Goal: Transaction & Acquisition: Purchase product/service

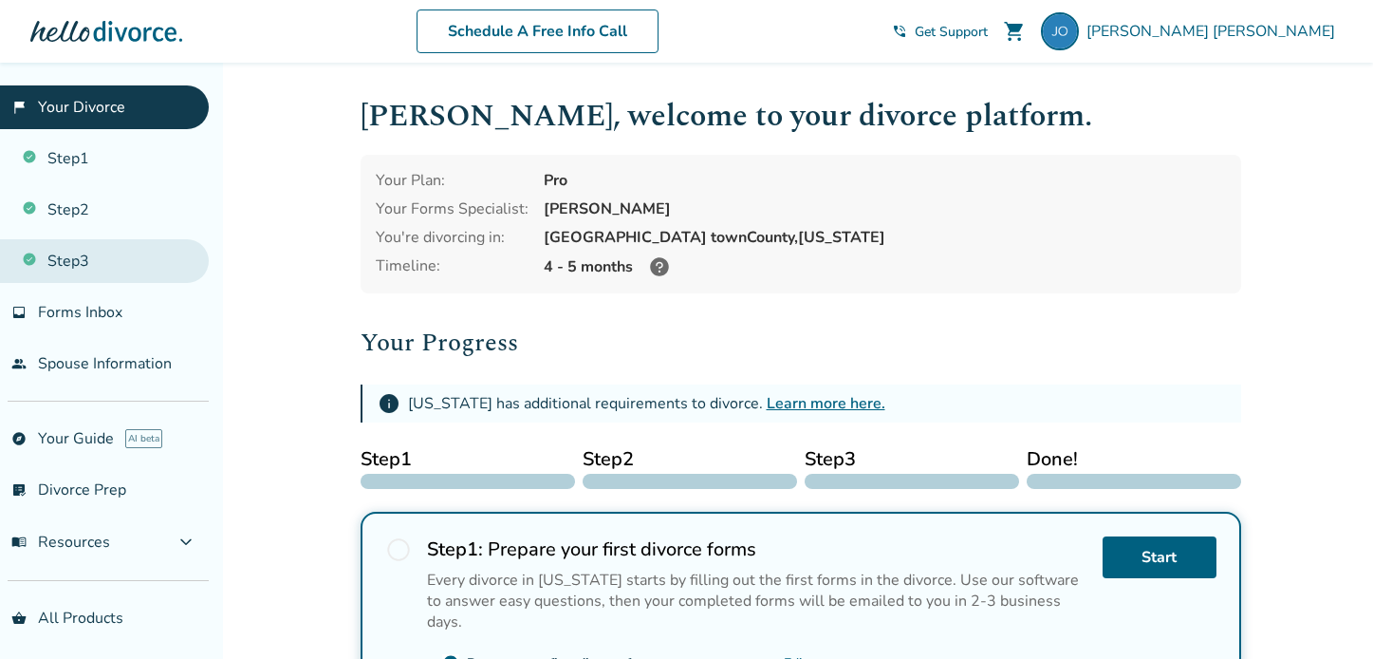
scroll to position [50, 0]
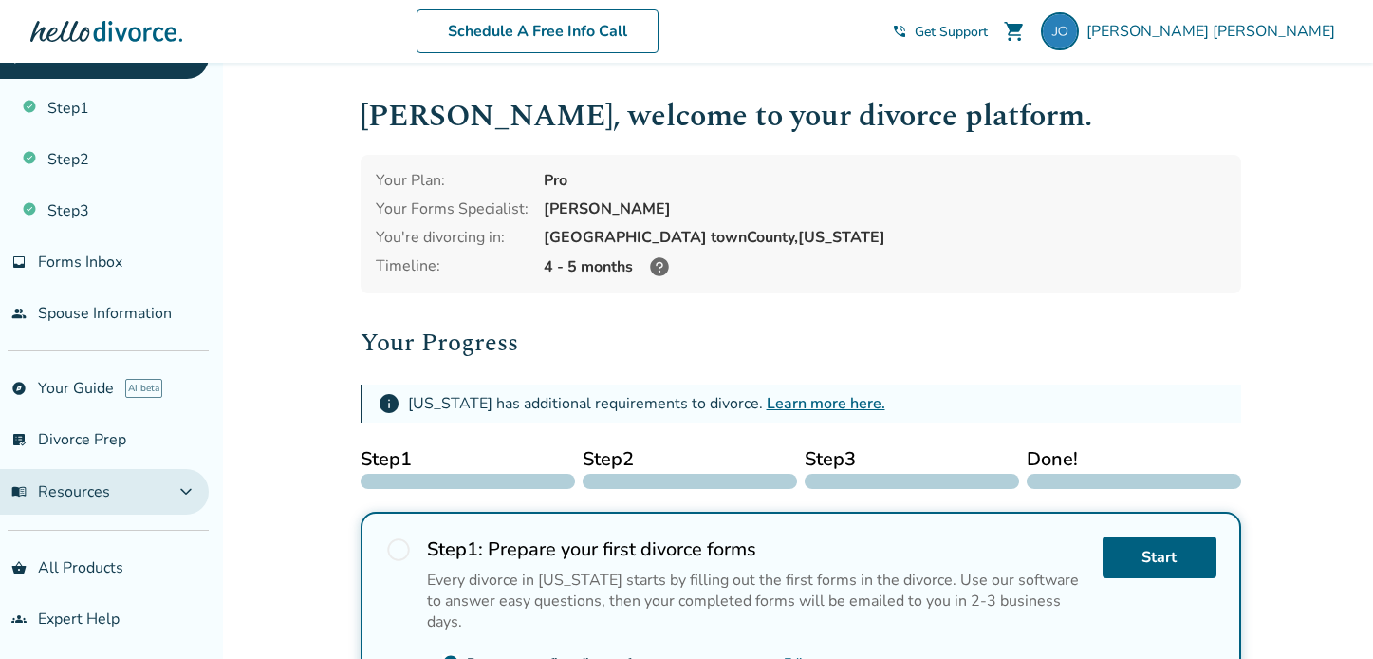
click at [197, 495] on span "expand_more" at bounding box center [186, 491] width 23 height 23
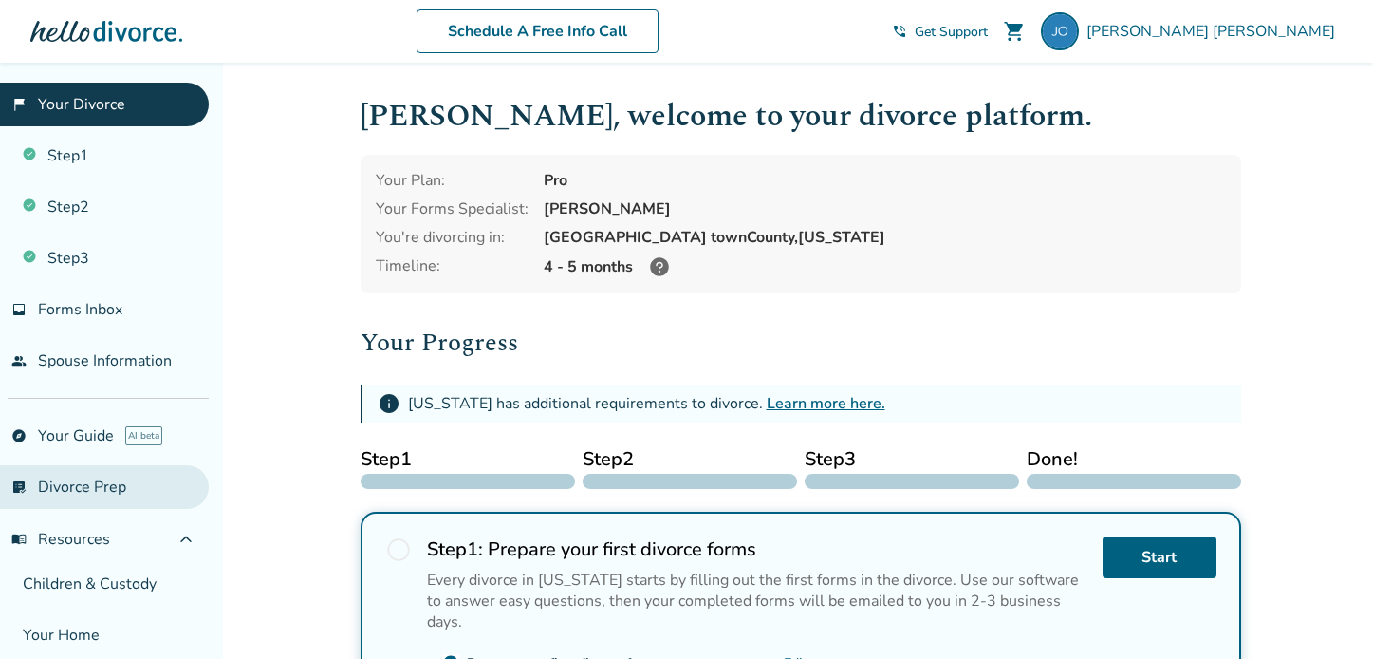
scroll to position [0, 0]
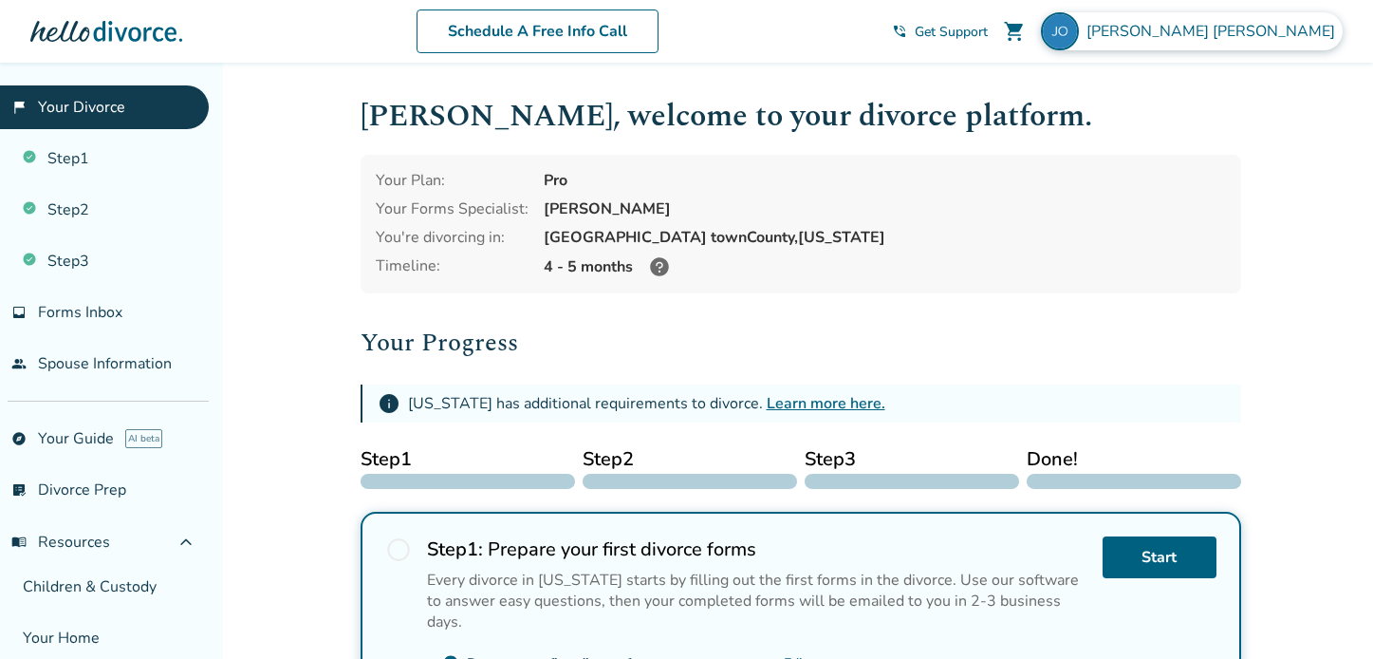
click at [1079, 31] on img at bounding box center [1060, 31] width 38 height 38
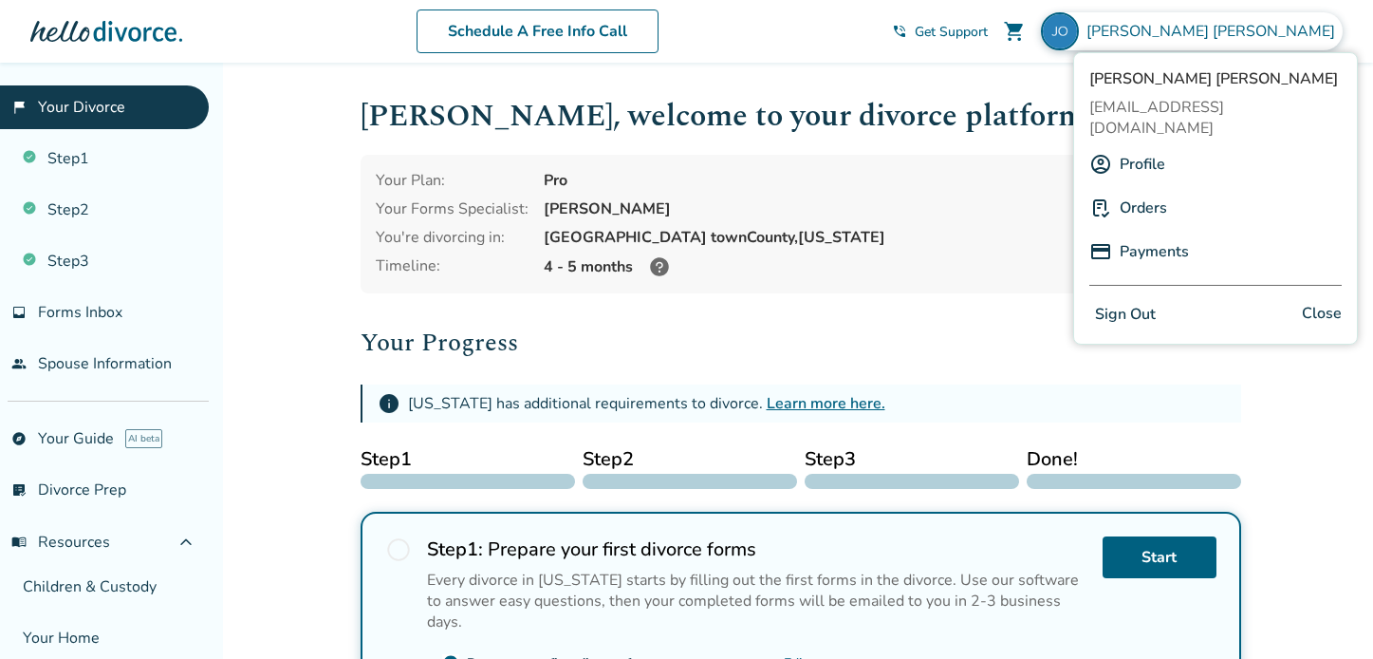
click at [1142, 190] on link "Orders" at bounding box center [1143, 208] width 47 height 36
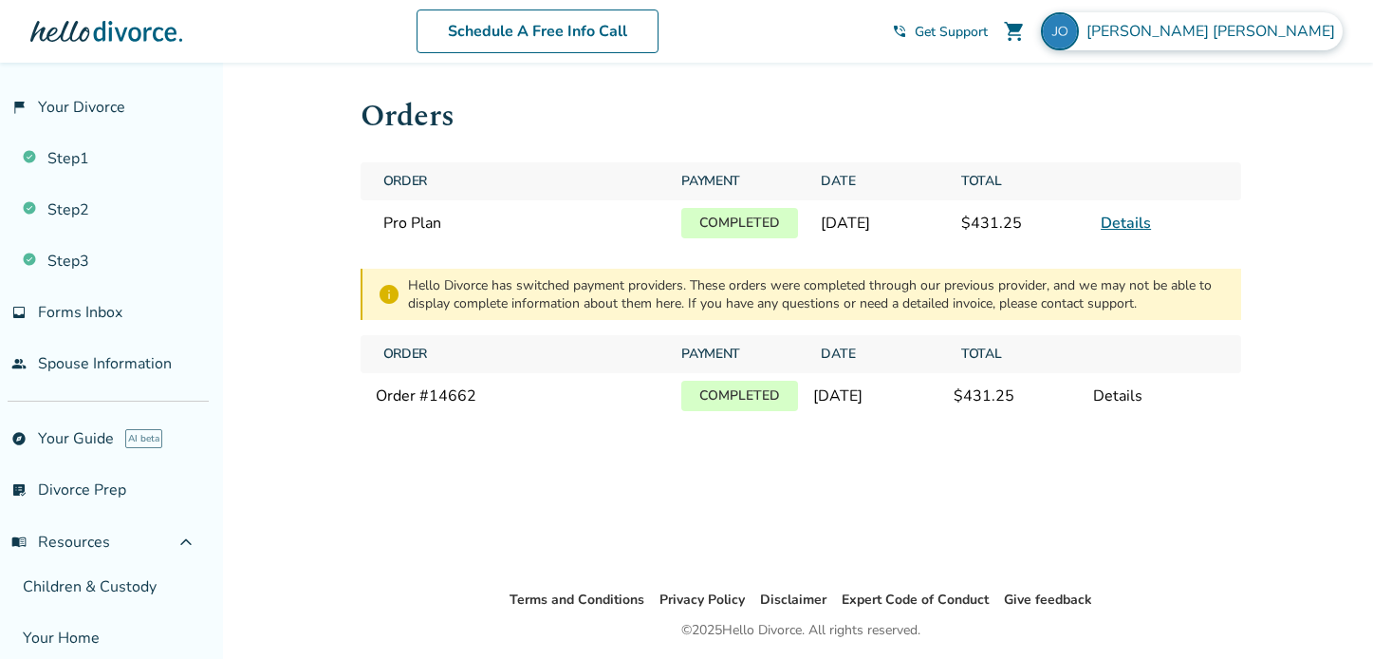
click at [1266, 28] on span "James O'brien" at bounding box center [1215, 31] width 256 height 21
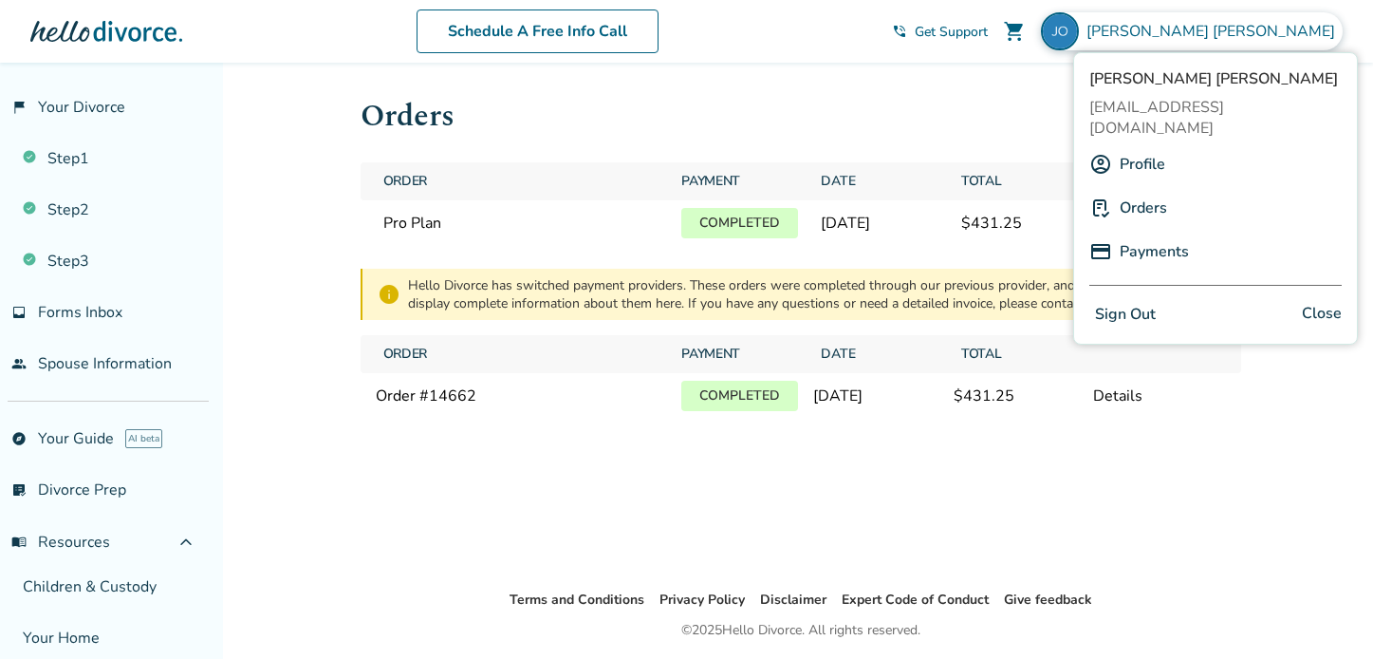
click at [1147, 146] on link "Profile" at bounding box center [1143, 164] width 46 height 36
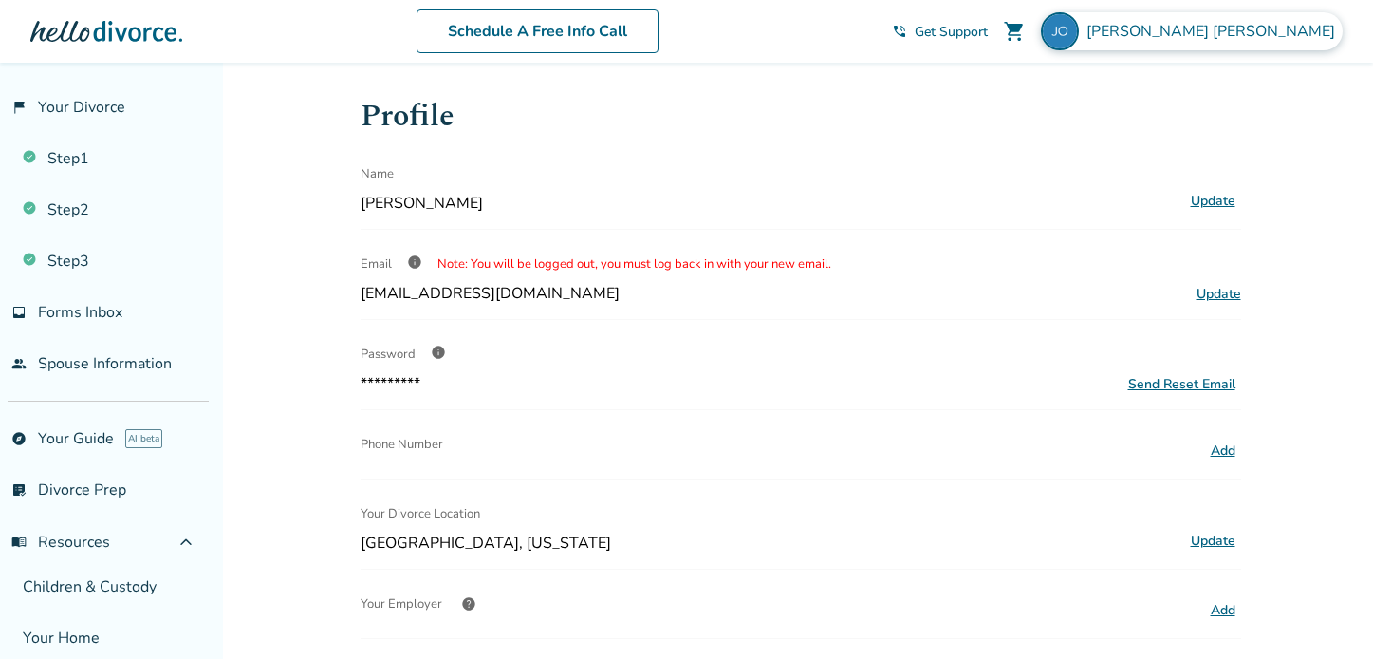
click at [1301, 29] on span "James O'brien" at bounding box center [1215, 31] width 256 height 21
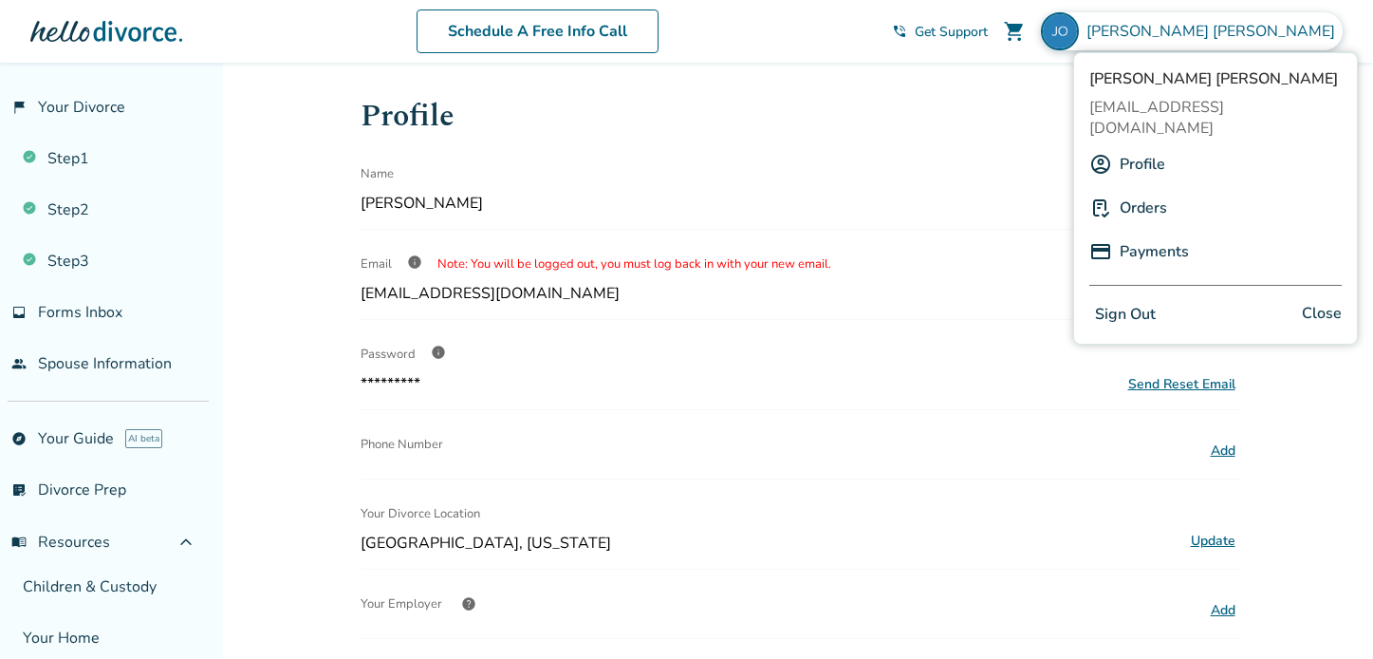
click at [1128, 233] on link "Payments" at bounding box center [1154, 251] width 69 height 36
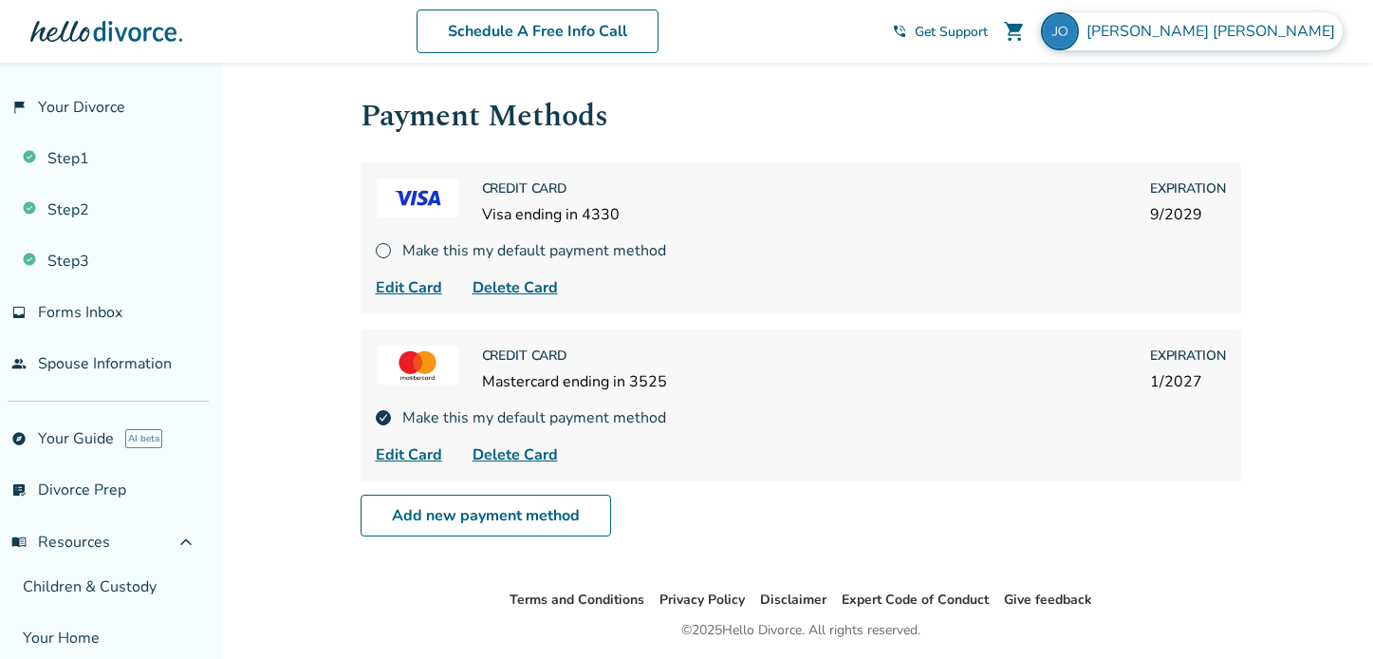
click at [1292, 28] on span "James O'brien" at bounding box center [1215, 31] width 256 height 21
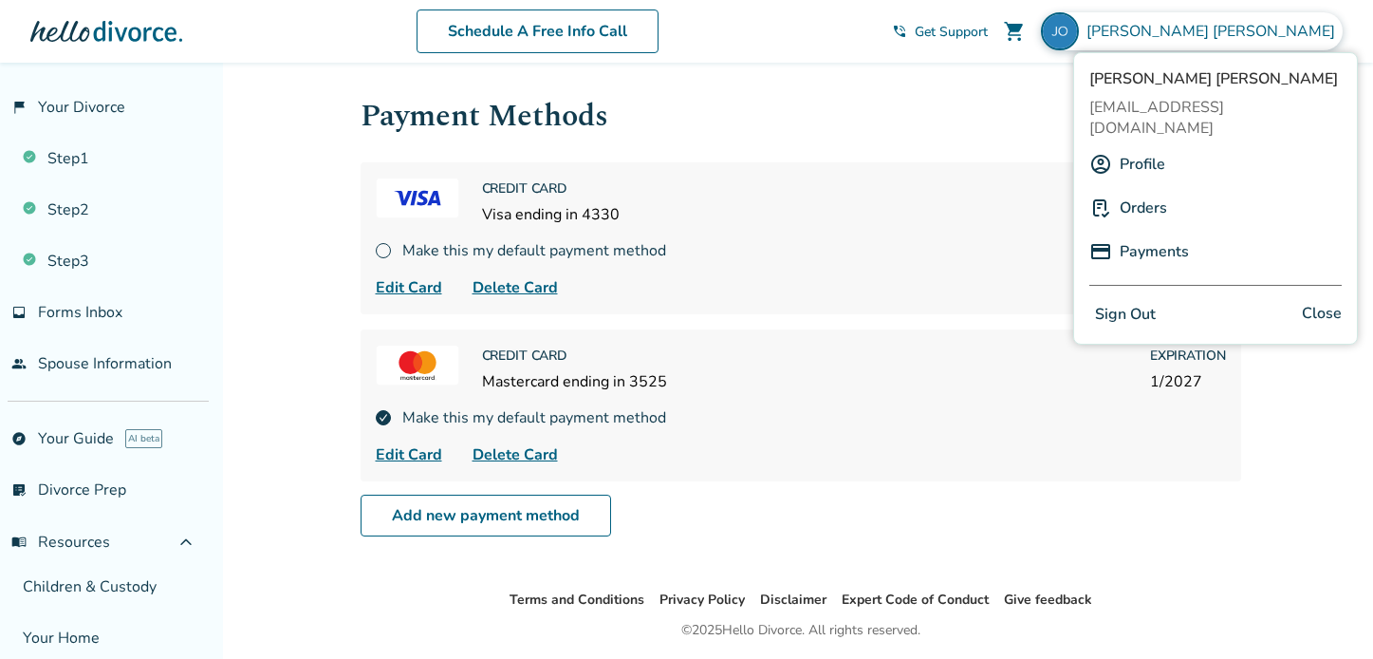
click at [999, 121] on h1 "Payment Methods" at bounding box center [801, 116] width 881 height 47
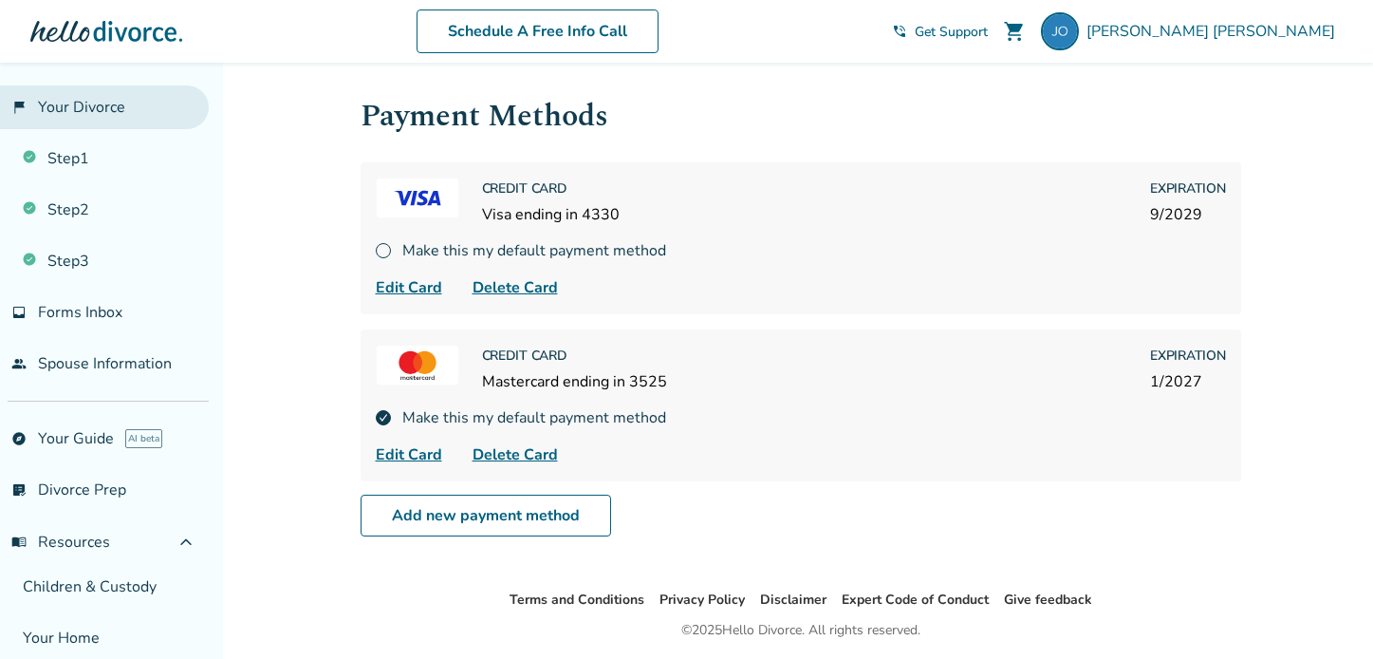
click at [121, 110] on link "flag_2 Your Divorce" at bounding box center [104, 107] width 209 height 44
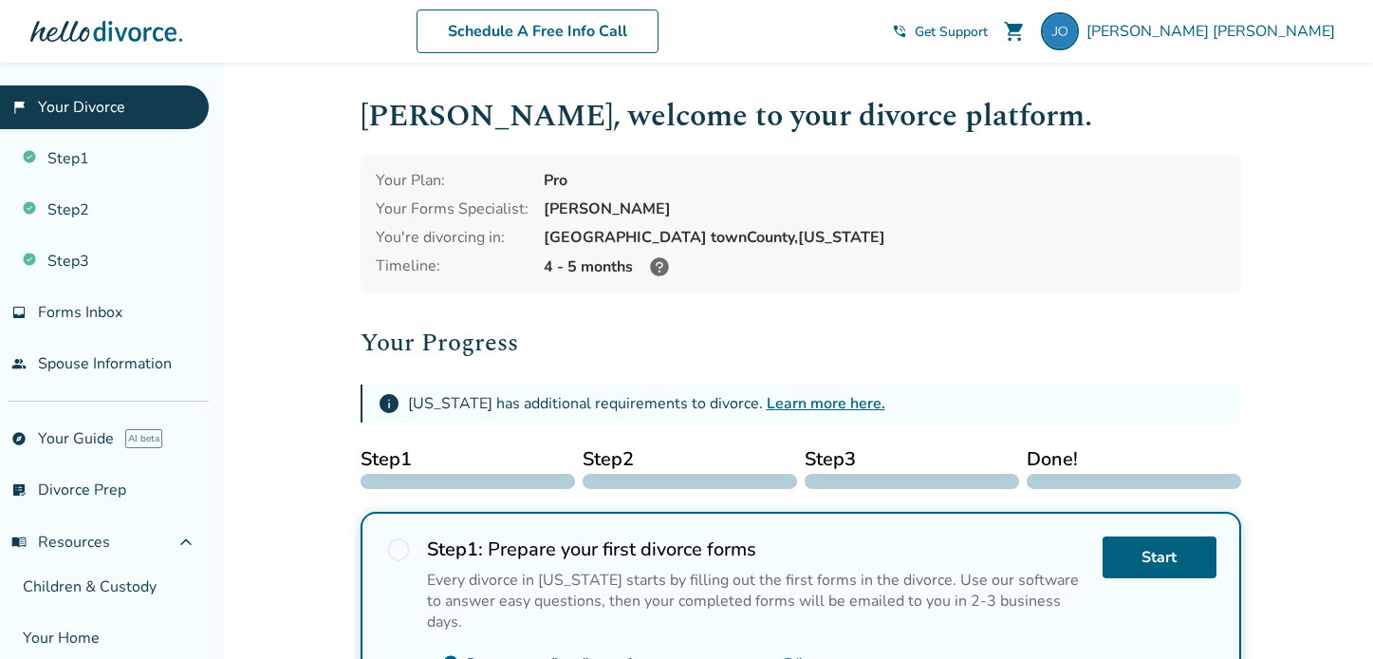
click at [866, 405] on link "Learn more here." at bounding box center [826, 403] width 119 height 21
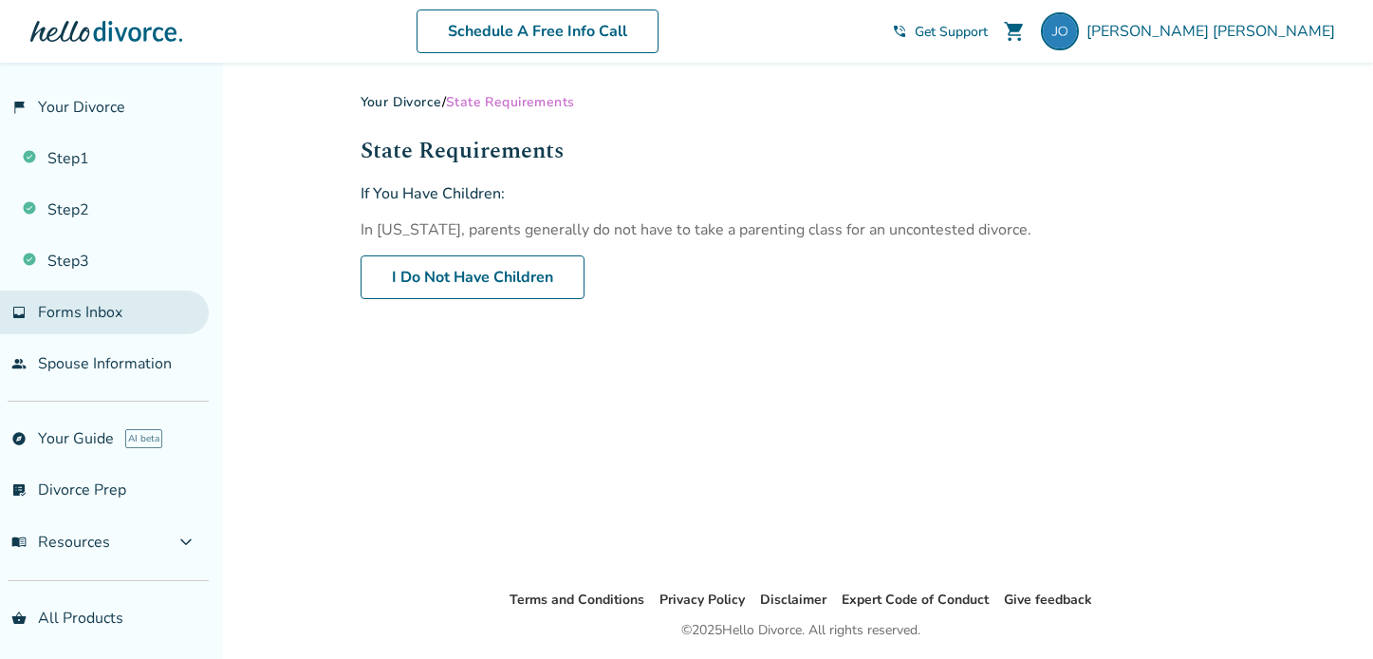
click at [90, 317] on span "Forms Inbox" at bounding box center [80, 312] width 84 height 21
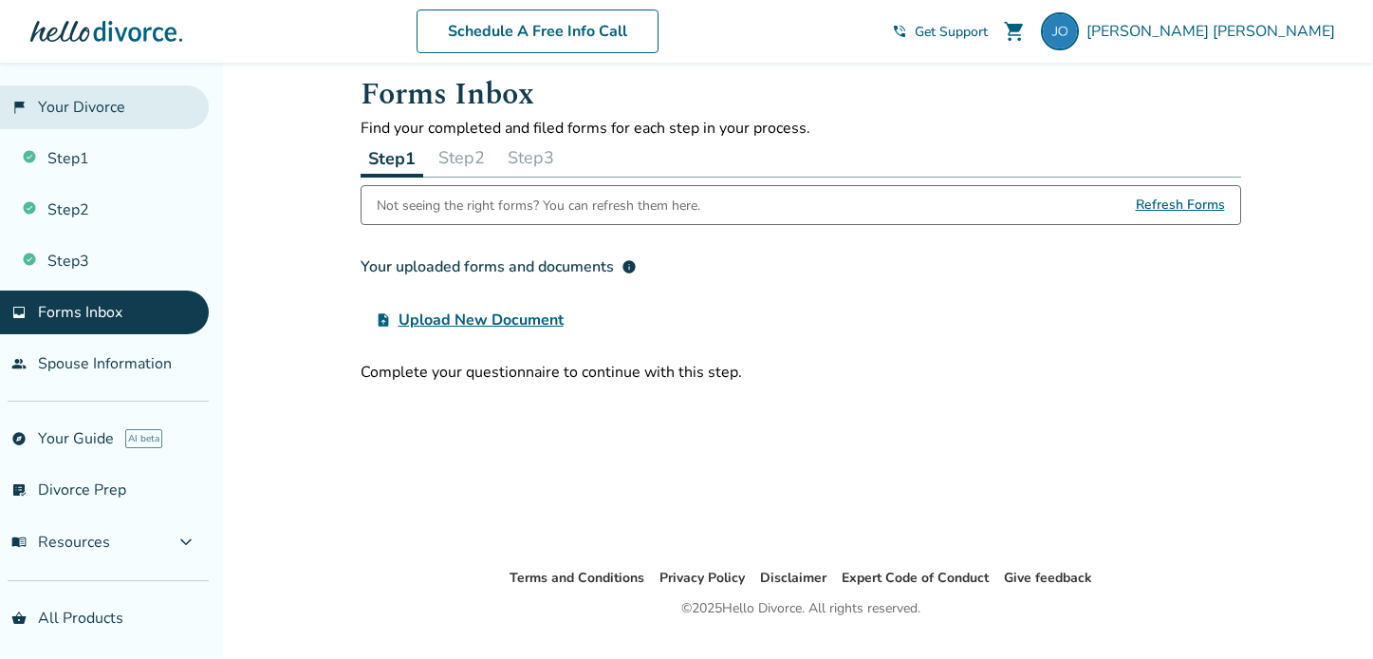
click at [94, 107] on link "flag_2 Your Divorce" at bounding box center [104, 107] width 209 height 44
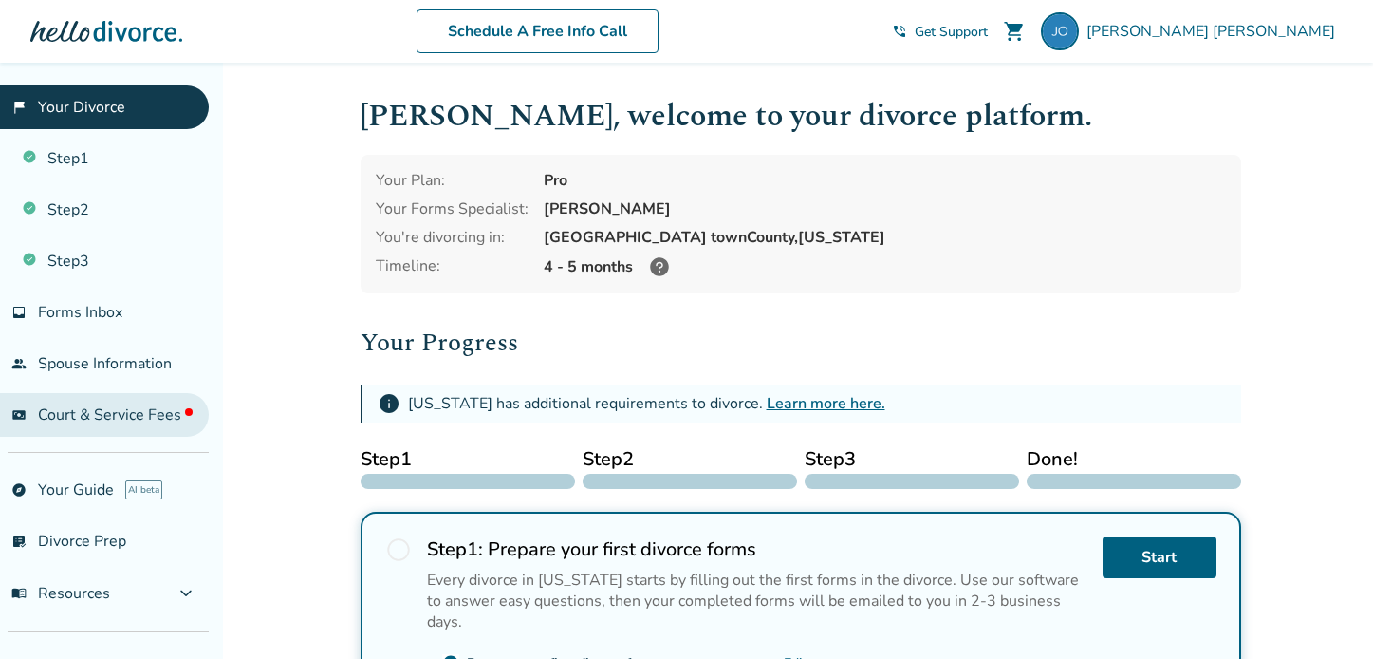
click at [142, 413] on span "Court & Service Fees" at bounding box center [115, 414] width 155 height 21
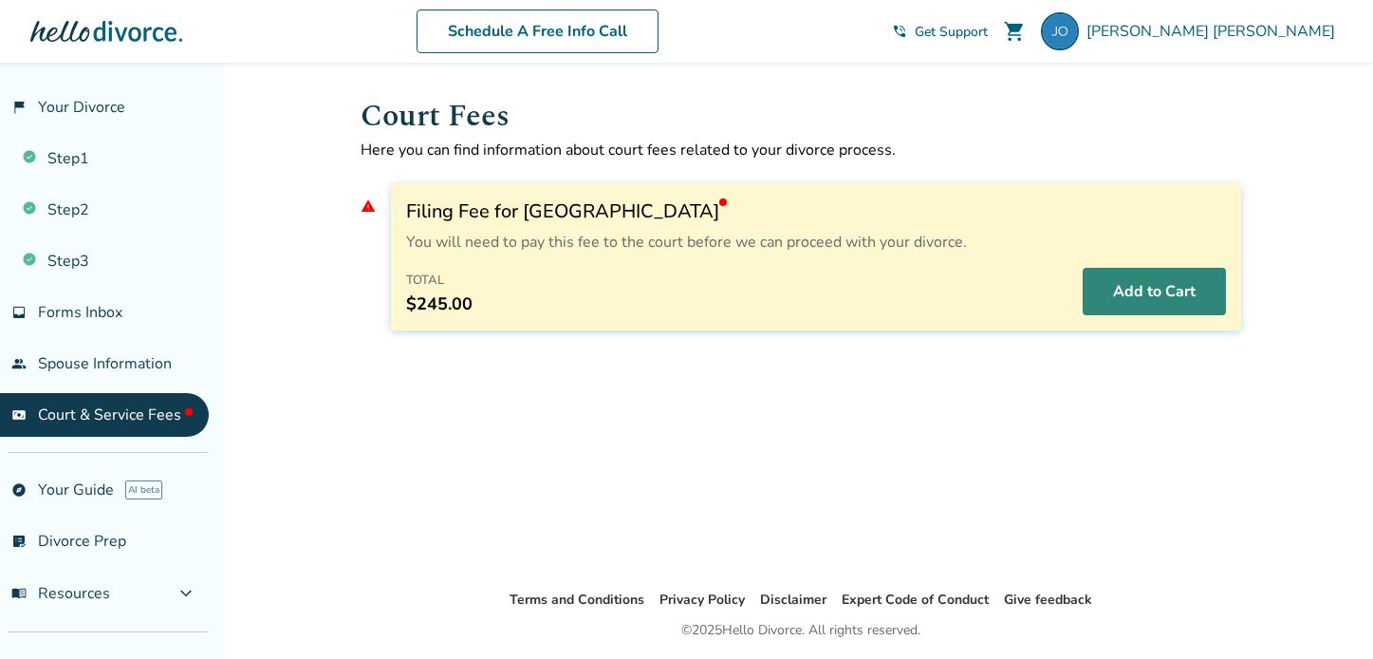
click at [1140, 282] on button "Add to Cart" at bounding box center [1154, 291] width 143 height 47
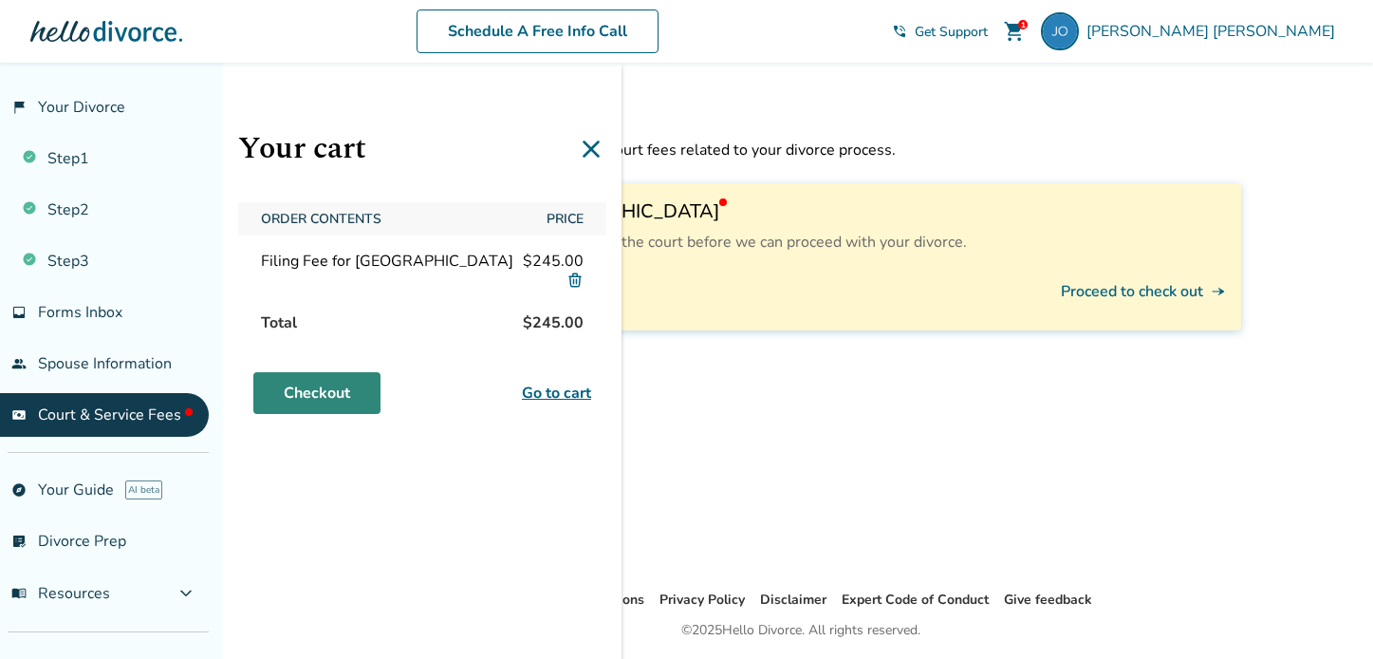
click at [336, 414] on link "Checkout" at bounding box center [316, 393] width 127 height 42
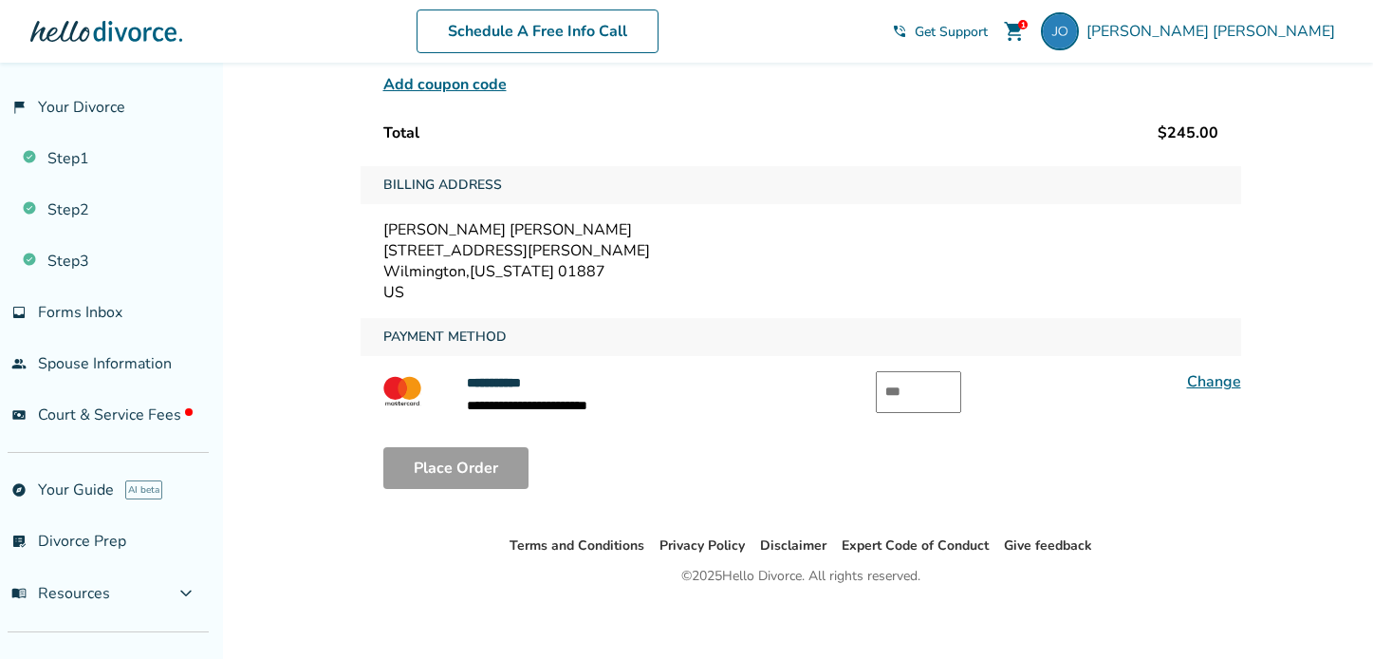
scroll to position [236, 0]
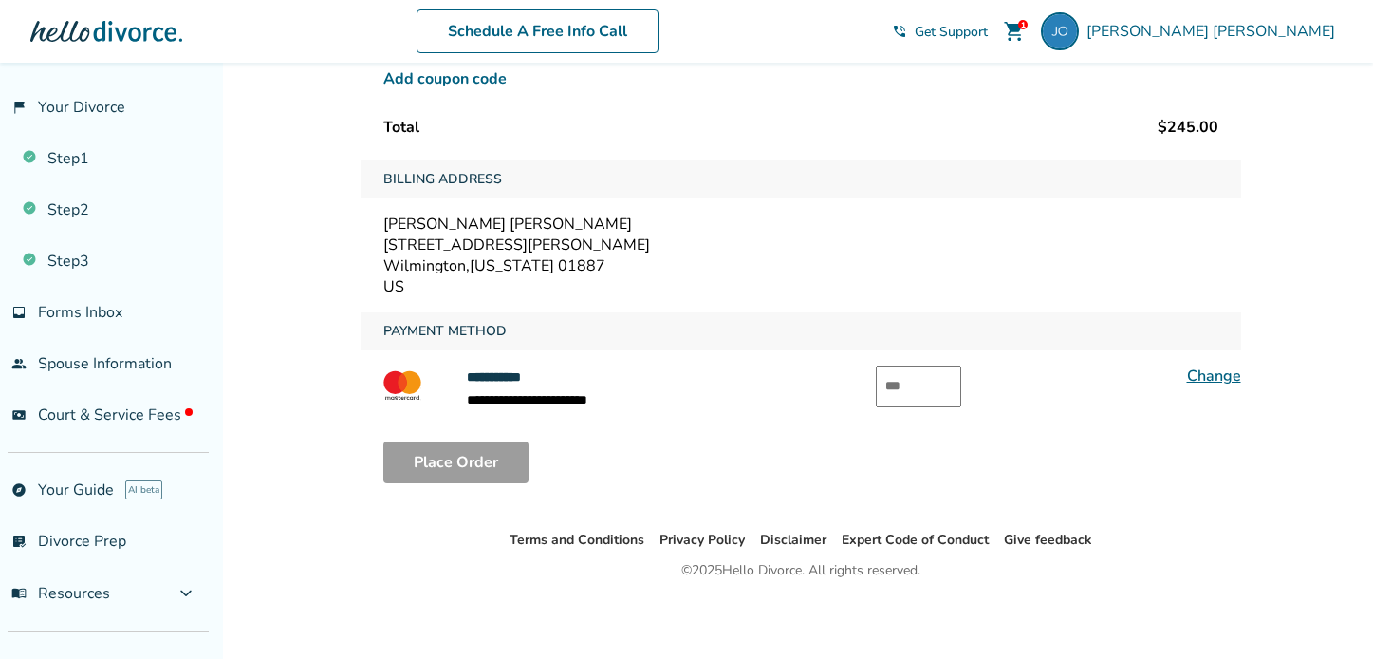
click at [914, 389] on input "text" at bounding box center [918, 386] width 85 height 42
type input "***"
click at [491, 461] on button "Place Order" at bounding box center [455, 462] width 145 height 42
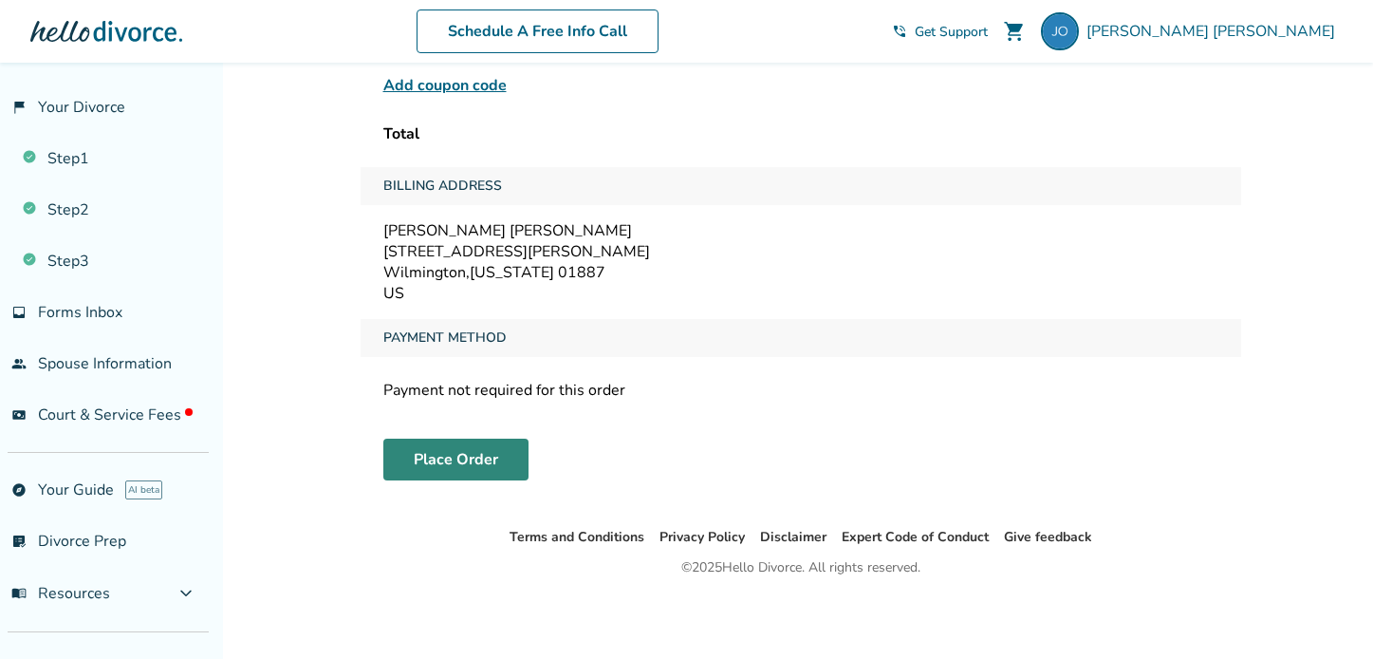
scroll to position [63, 0]
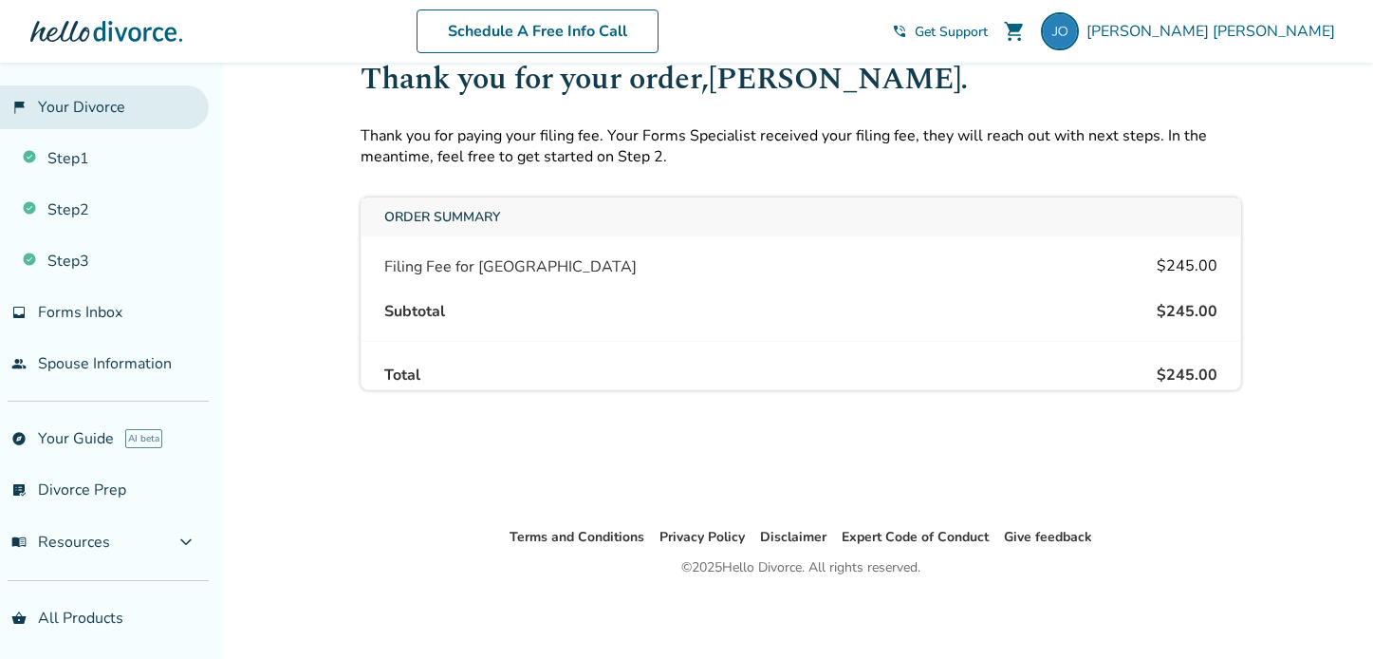
click at [124, 108] on link "flag_2 Your Divorce" at bounding box center [104, 107] width 209 height 44
